Goal: Task Accomplishment & Management: Manage account settings

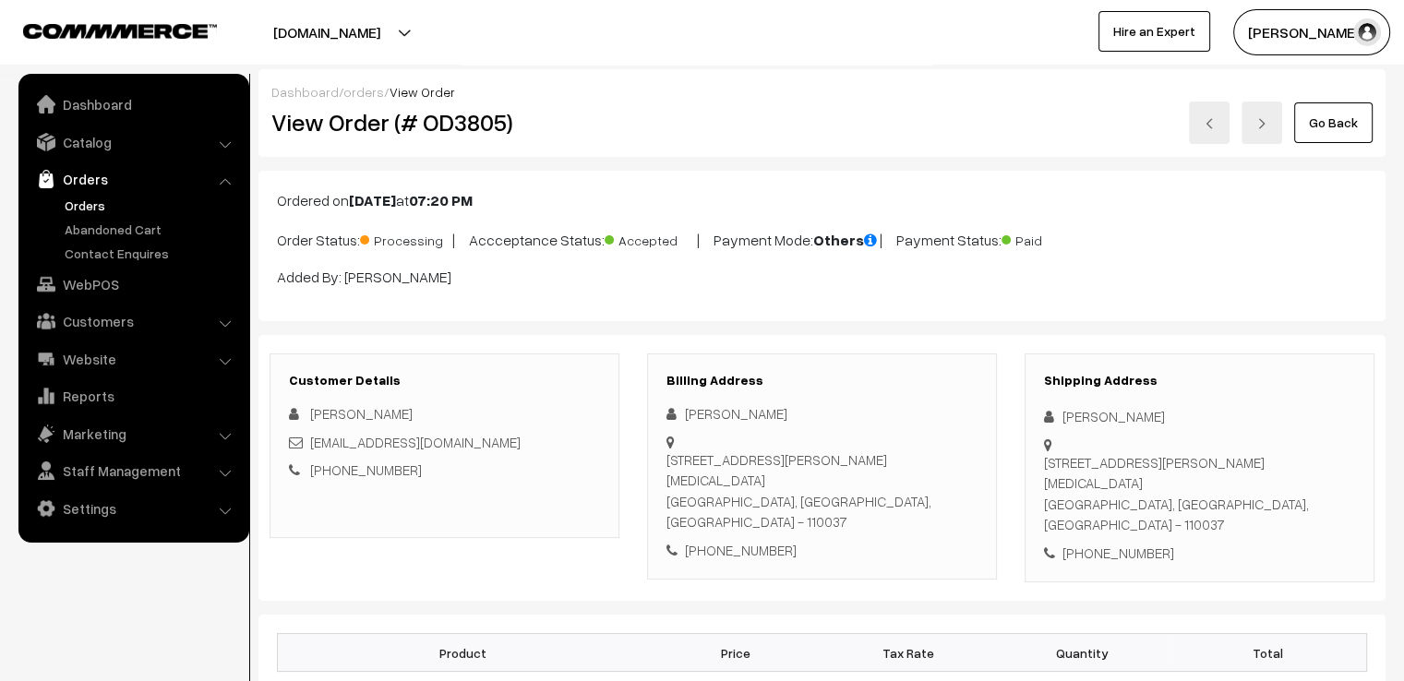
click at [1340, 131] on link "Go Back" at bounding box center [1333, 122] width 78 height 41
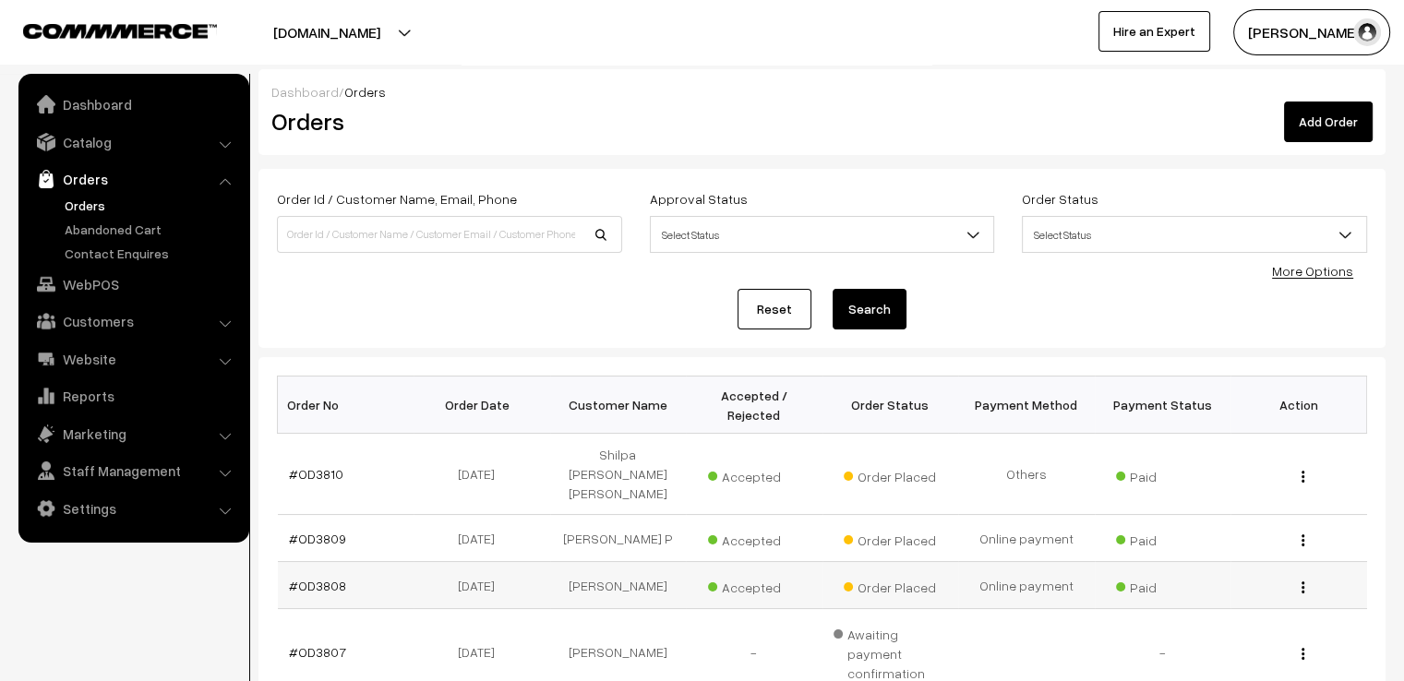
click at [306, 562] on td "#OD3808" at bounding box center [346, 585] width 137 height 47
click at [348, 562] on td "#OD3808" at bounding box center [346, 585] width 137 height 47
click at [355, 562] on td "#OD3808" at bounding box center [346, 585] width 137 height 47
click at [358, 562] on td "#OD3808" at bounding box center [346, 585] width 137 height 47
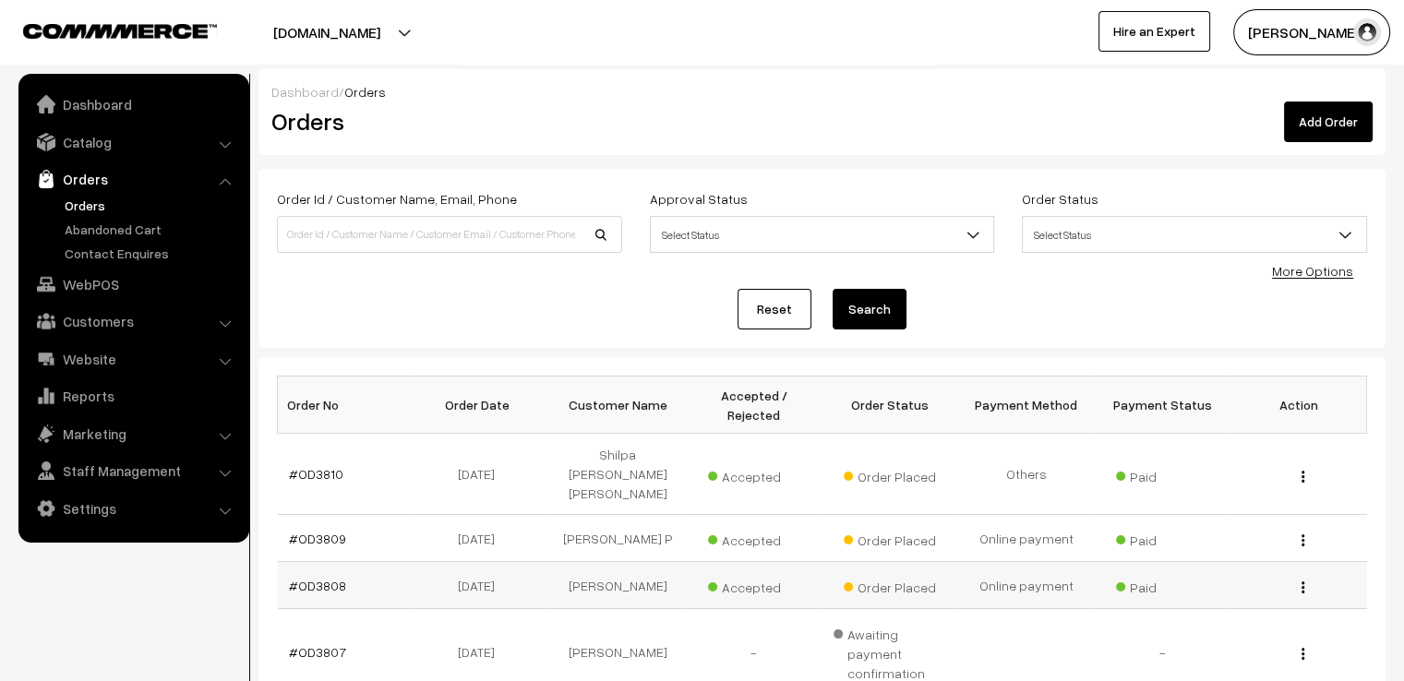
click at [358, 562] on td "#OD3808" at bounding box center [346, 585] width 137 height 47
click at [325, 578] on link "#OD3808" at bounding box center [317, 586] width 57 height 16
click at [324, 578] on link "#OD3808" at bounding box center [317, 586] width 57 height 16
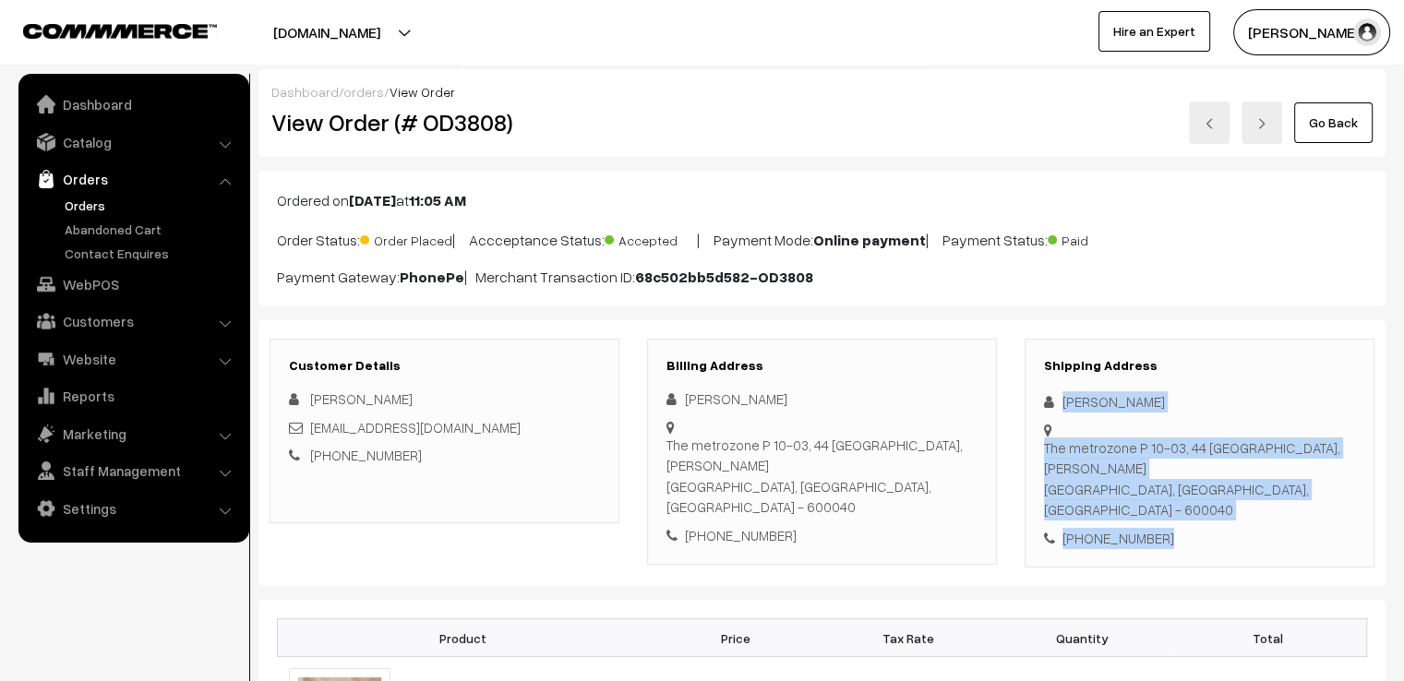
drag, startPoint x: 1059, startPoint y: 396, endPoint x: 1241, endPoint y: 535, distance: 229.1
click at [1241, 535] on div "Shipping Address Asha Vighnesh The metrozone P 10-03, 44 pillayar kovil street,…" at bounding box center [1200, 454] width 350 height 230
copy div "Asha Vighnesh The metrozone P 10-03, 44 pillayar kovil street, Anna nagar Chenn…"
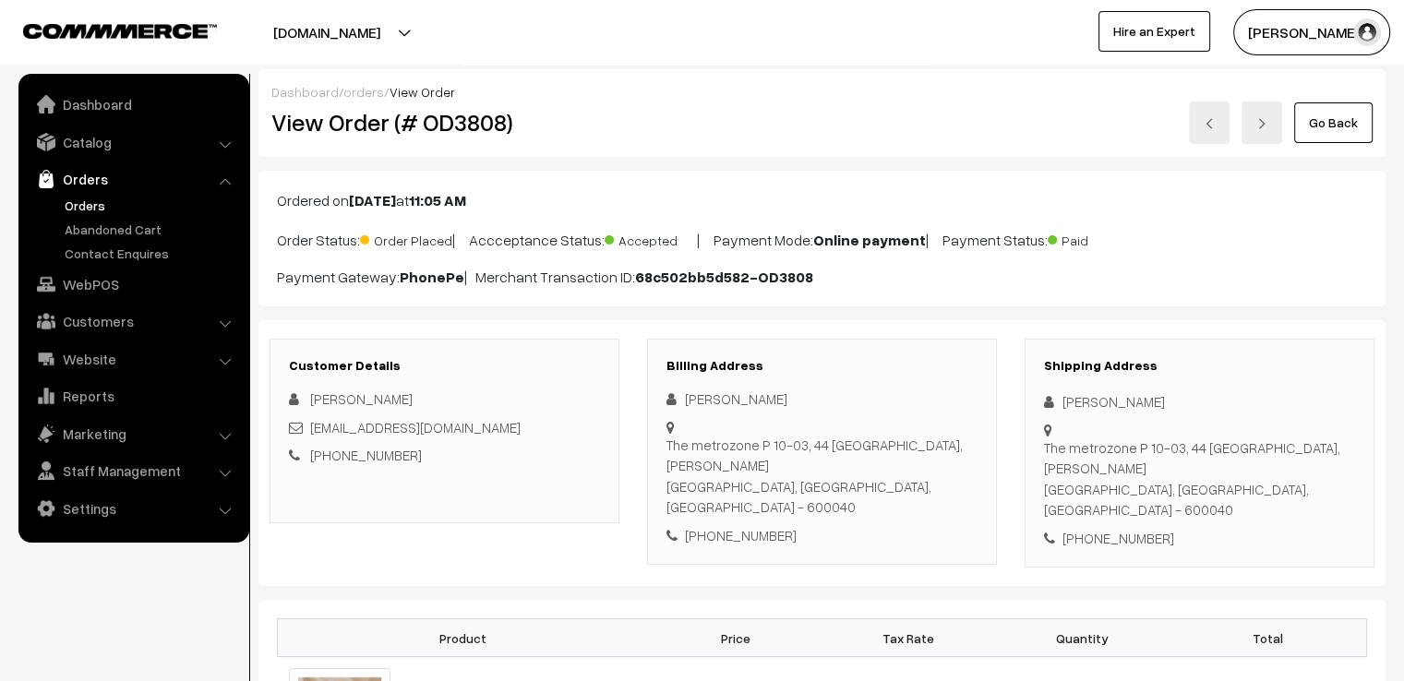
click at [1239, 339] on div "Shipping Address Asha Vighnesh The metrozone P 10-03, 44 pillayar kovil street,…" at bounding box center [1200, 454] width 350 height 230
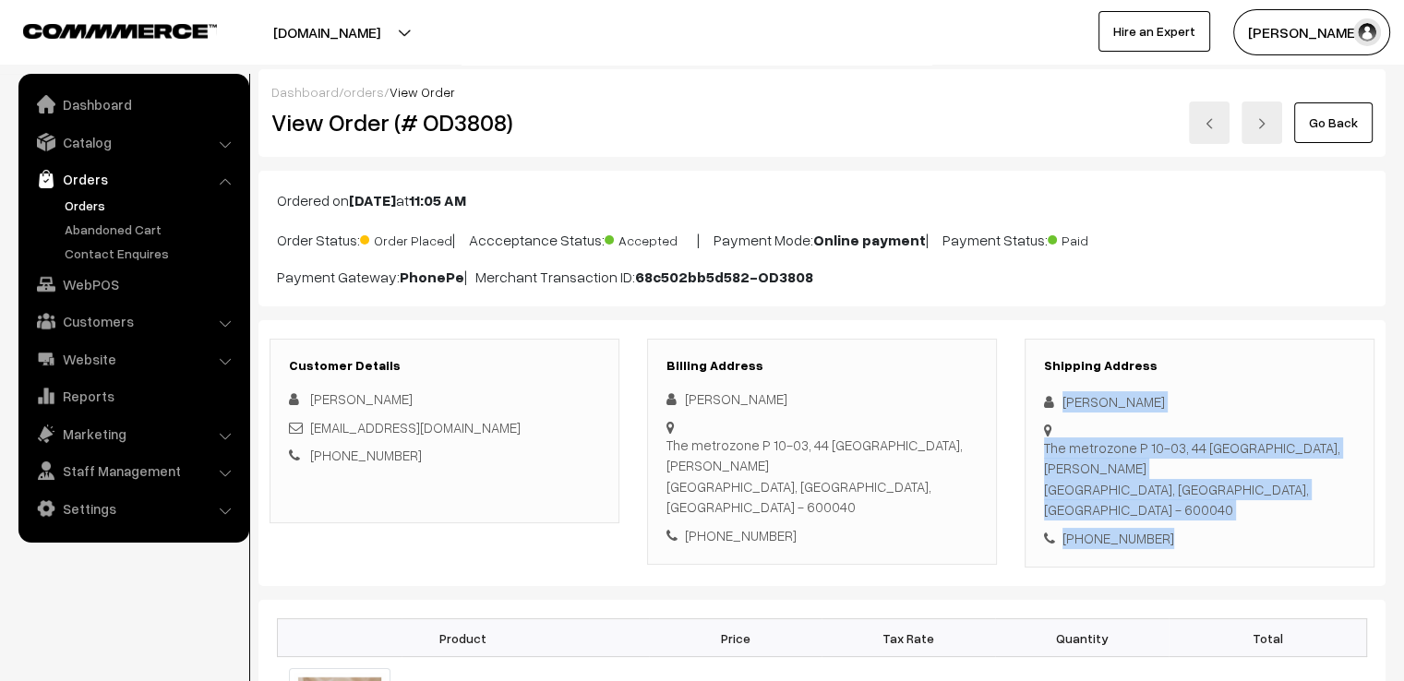
drag, startPoint x: 1059, startPoint y: 394, endPoint x: 1210, endPoint y: 573, distance: 234.5
click at [1211, 528] on div "+91 9600864920" at bounding box center [1199, 538] width 311 height 21
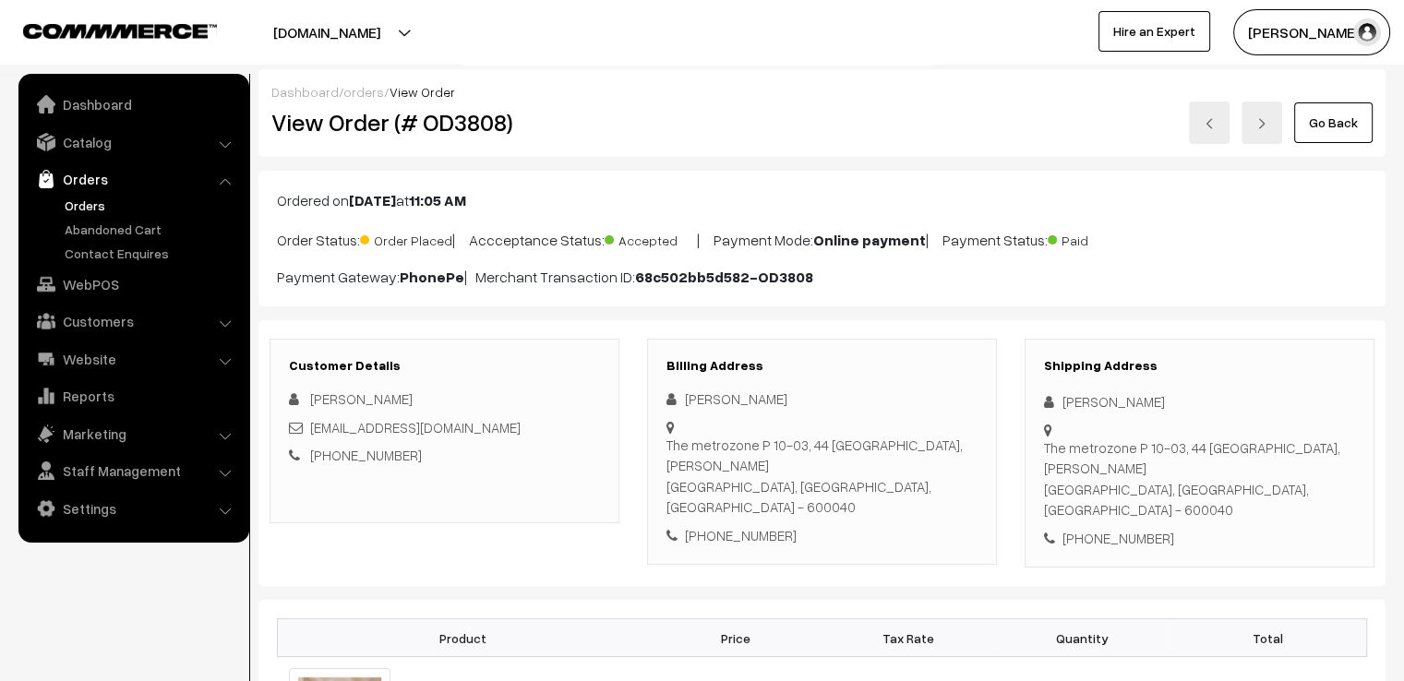
click at [1211, 528] on div "+91 9600864920" at bounding box center [1199, 538] width 311 height 21
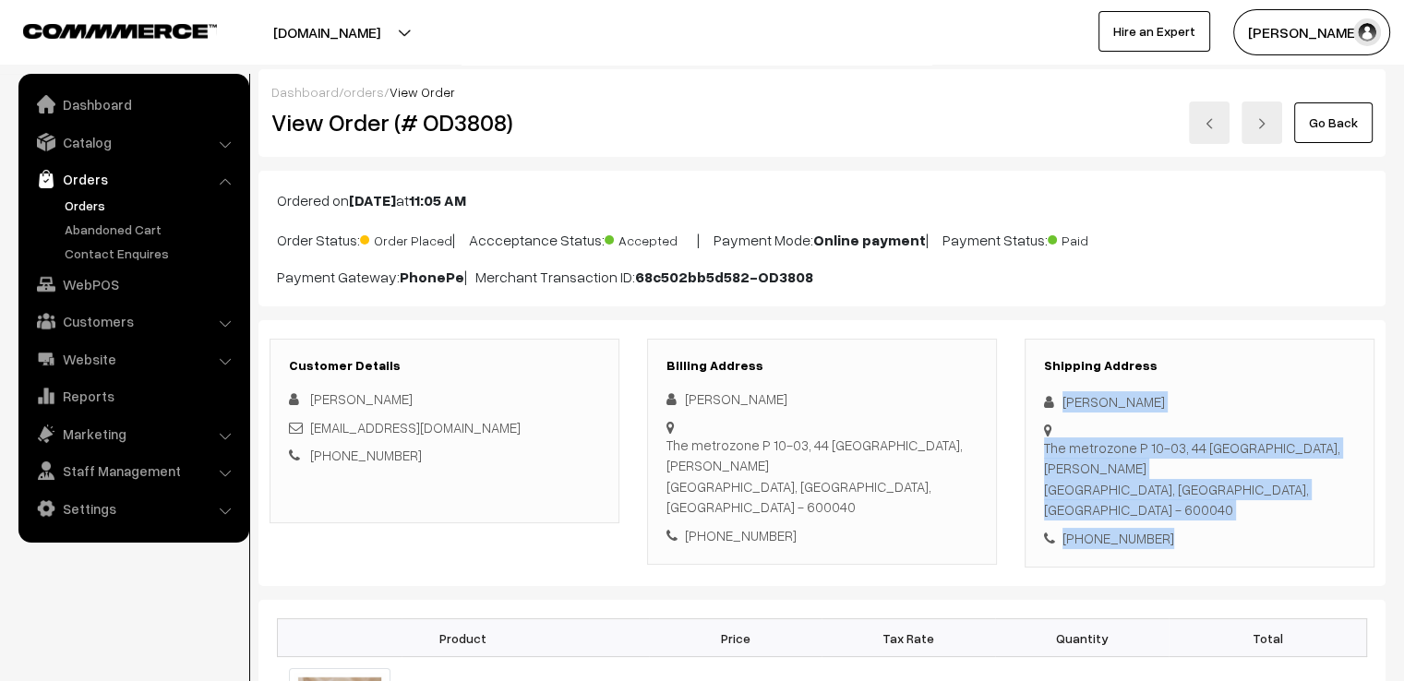
drag, startPoint x: 1055, startPoint y: 394, endPoint x: 1223, endPoint y: 518, distance: 208.6
click at [1223, 518] on div "Shipping Address Asha Vighnesh The metrozone P 10-03, 44 pillayar kovil street,…" at bounding box center [1200, 454] width 350 height 230
copy div "Asha Vighnesh The metrozone P 10-03, 44 pillayar kovil street, Anna nagar Chenn…"
click at [1333, 115] on link "Go Back" at bounding box center [1333, 122] width 78 height 41
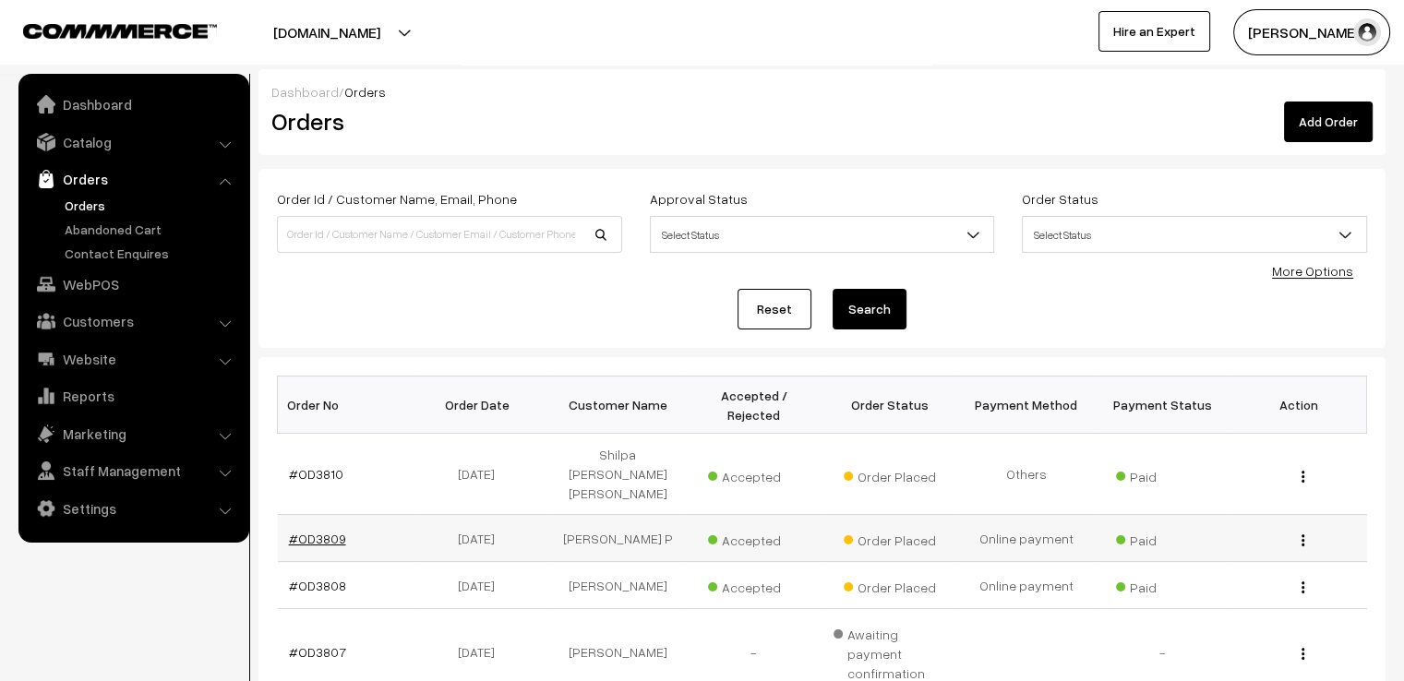
click at [320, 531] on link "#OD3809" at bounding box center [317, 539] width 57 height 16
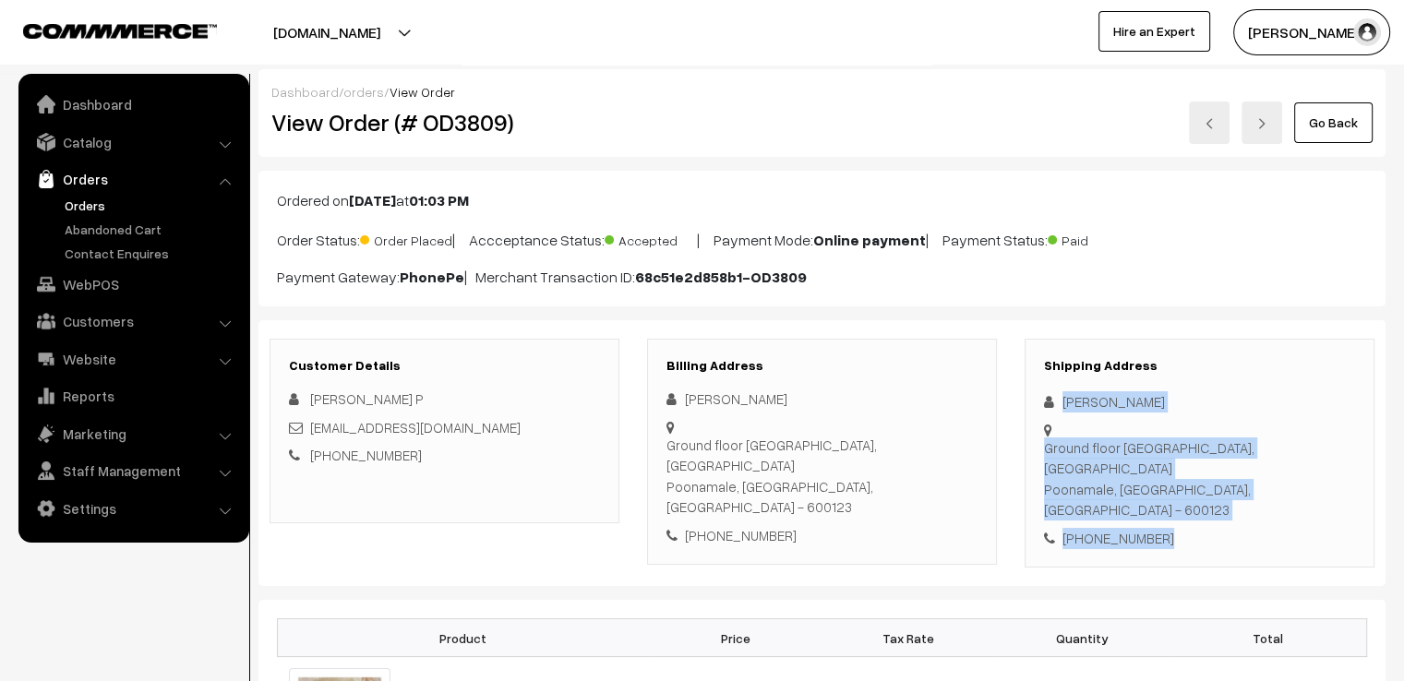
drag, startPoint x: 1062, startPoint y: 400, endPoint x: 1262, endPoint y: 573, distance: 265.0
drag, startPoint x: 1056, startPoint y: 389, endPoint x: 1229, endPoint y: 553, distance: 238.3
click at [1229, 553] on div "Customer Details [PERSON_NAME] P [EMAIL_ADDRESS][DOMAIN_NAME] [PHONE_NUMBER] Bi…" at bounding box center [821, 453] width 1127 height 267
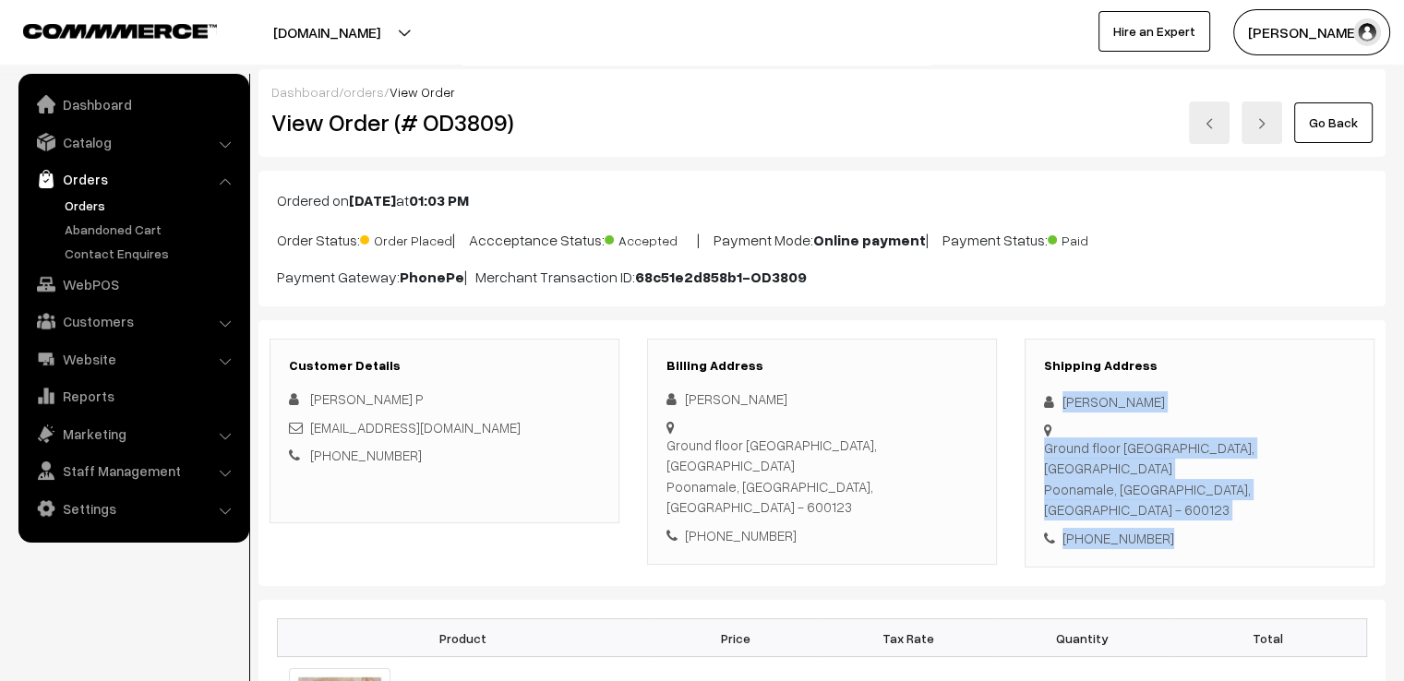
copy div "[PERSON_NAME][GEOGRAPHIC_DATA], [GEOGRAPHIC_DATA] - 600123 [PHONE_NUMBER]"
click at [1343, 126] on link "Go Back" at bounding box center [1333, 122] width 78 height 41
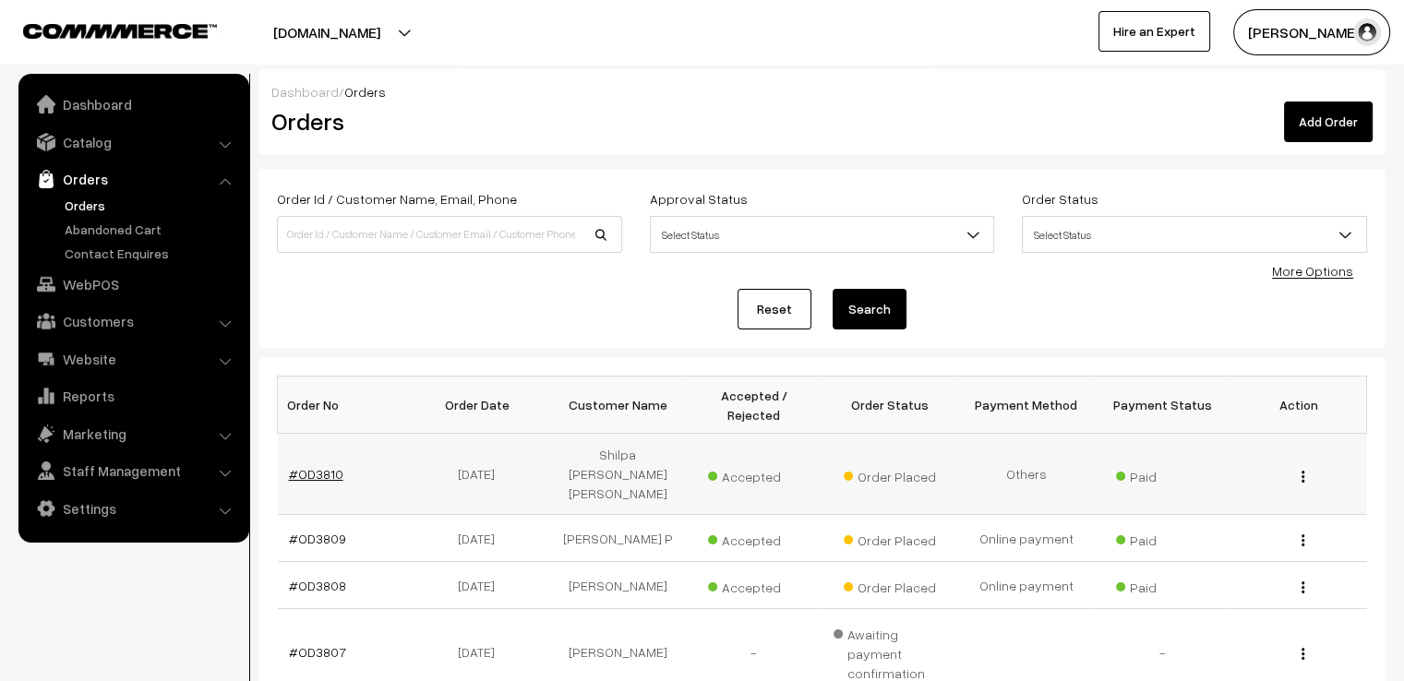
click at [332, 466] on link "#OD3810" at bounding box center [316, 474] width 54 height 16
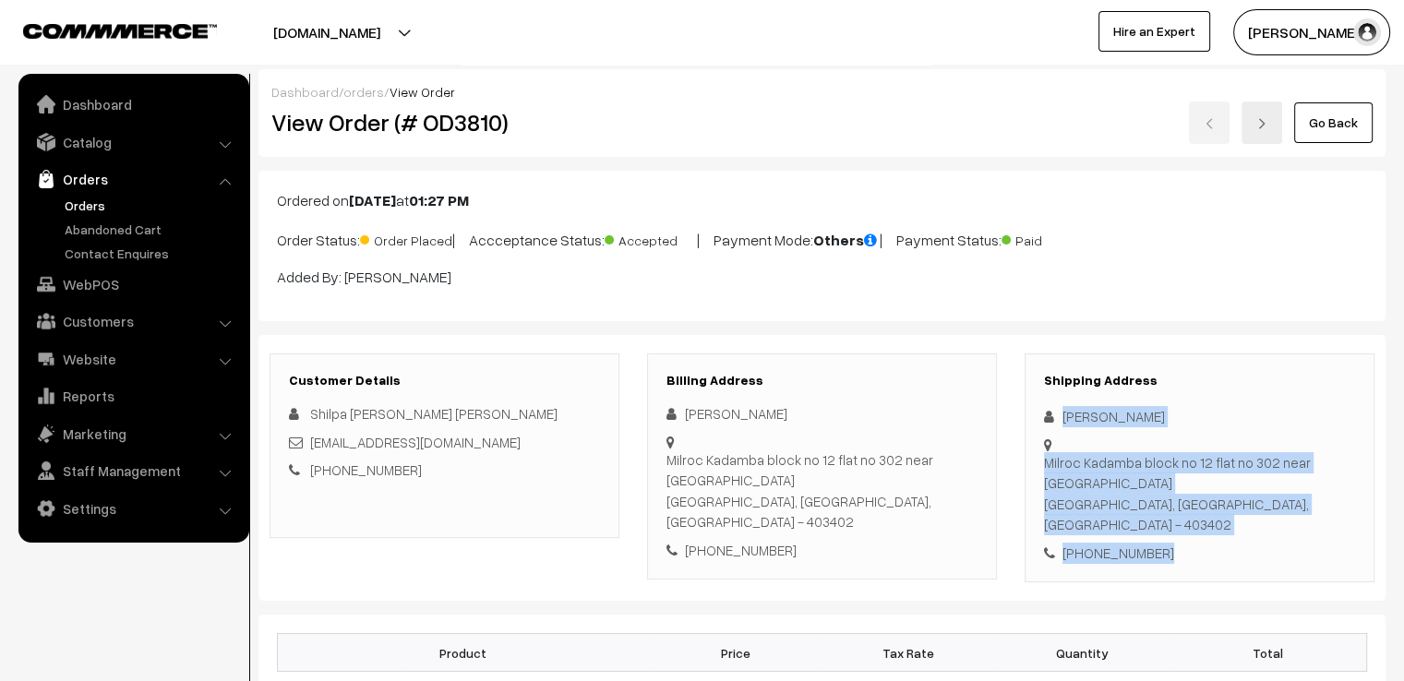
drag, startPoint x: 1052, startPoint y: 404, endPoint x: 1252, endPoint y: 570, distance: 258.9
click at [1252, 570] on div "Customer Details Shilpa [PERSON_NAME] [PERSON_NAME] [EMAIL_ADDRESS][DOMAIN_NAME…" at bounding box center [821, 468] width 1127 height 267
copy div "[PERSON_NAME] [GEOGRAPHIC_DATA] no 12 flat no 302 near [GEOGRAPHIC_DATA], [GEOG…"
